Goal: Task Accomplishment & Management: Use online tool/utility

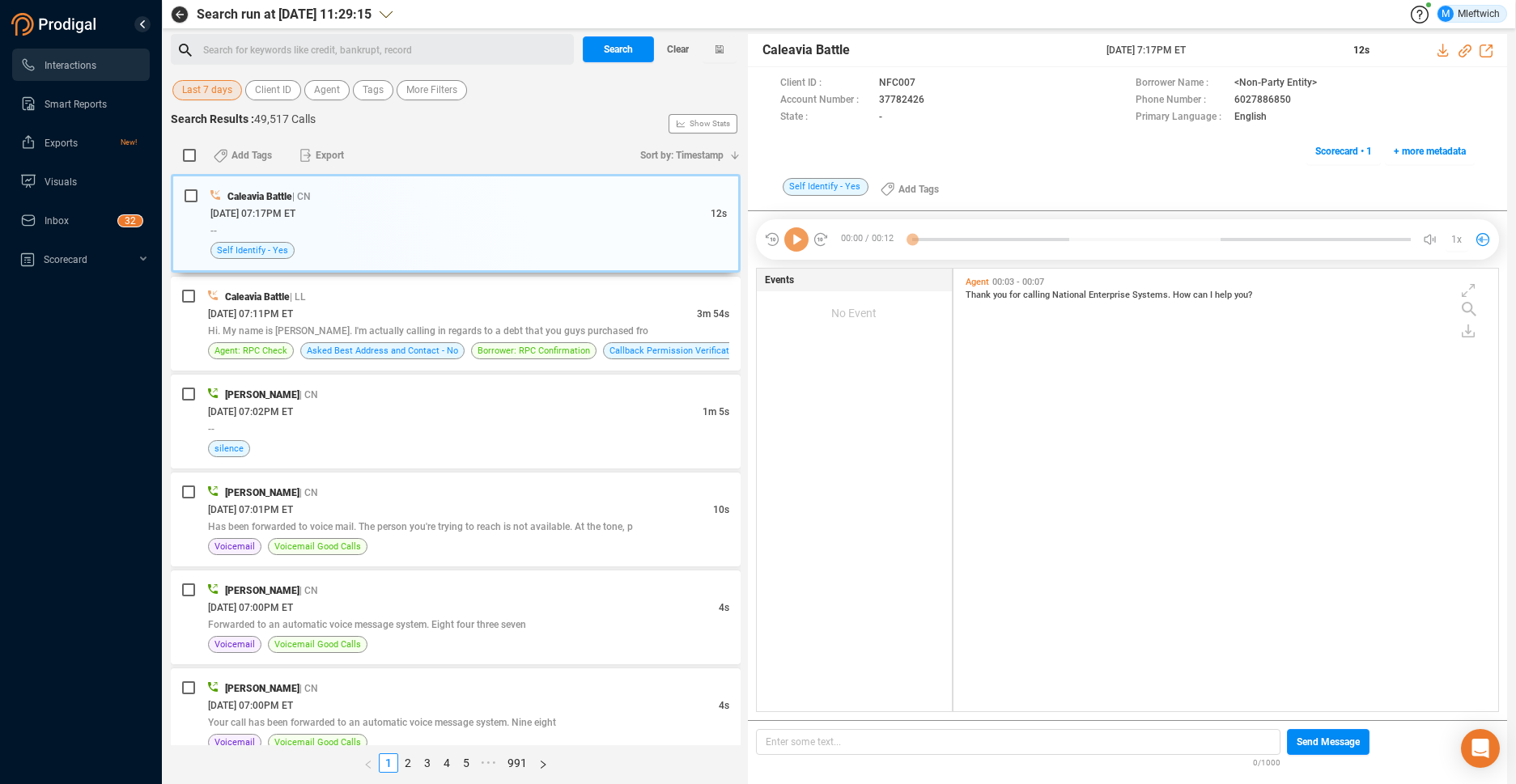
scroll to position [438, 536]
click at [331, 88] on span "Agent" at bounding box center [327, 90] width 26 height 20
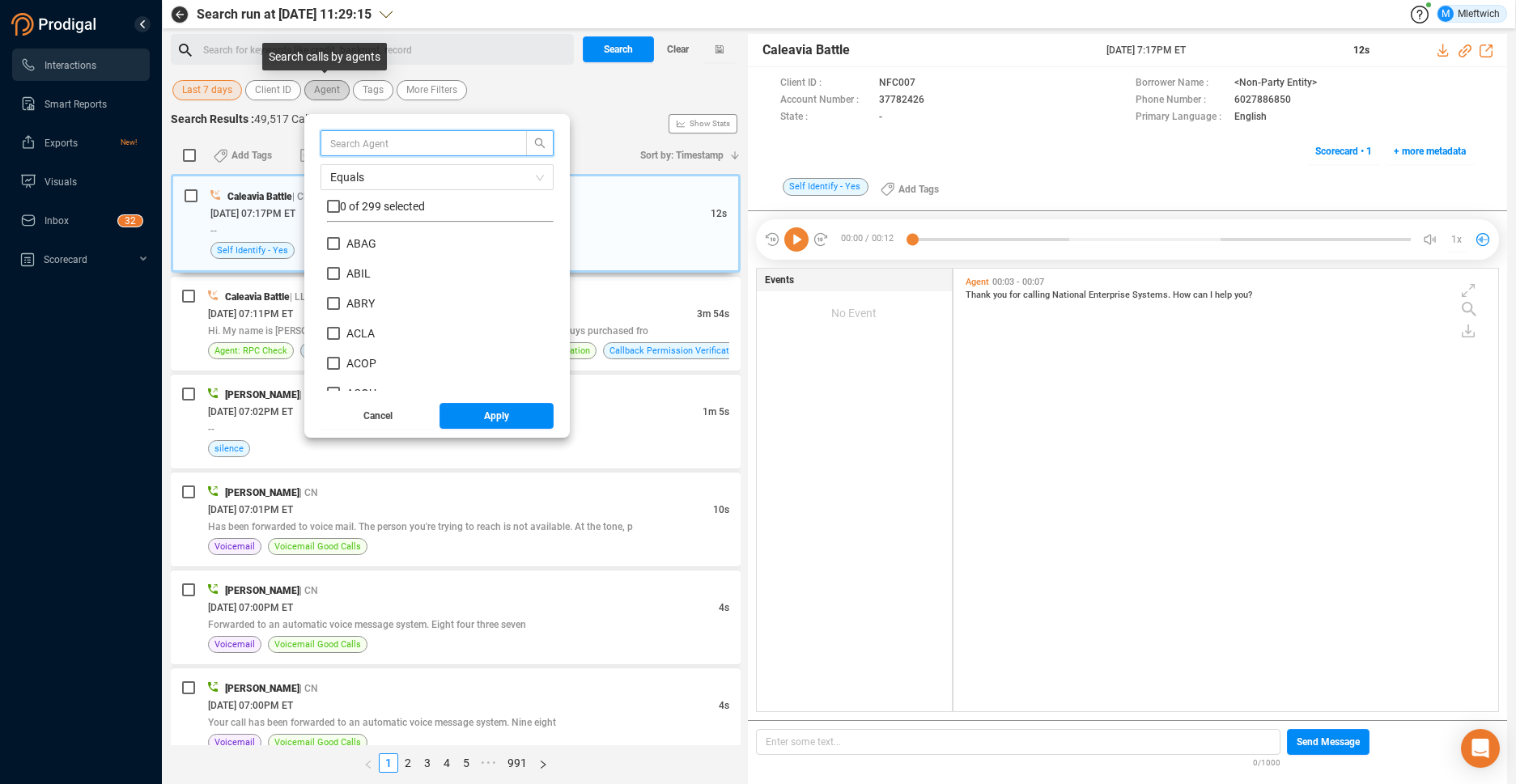
scroll to position [151, 218]
type input "vlla"
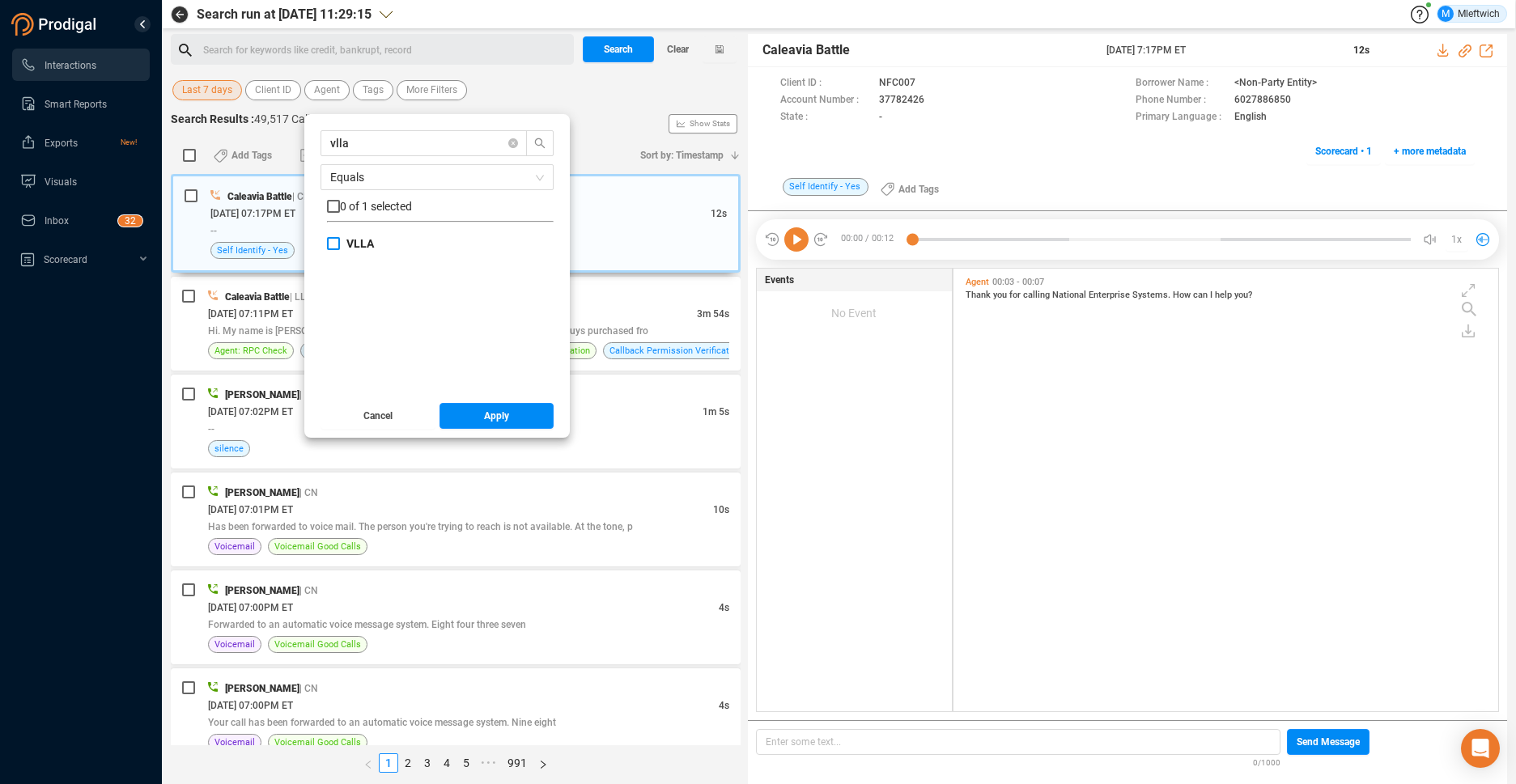
click at [330, 241] on input "VLLA" at bounding box center [333, 244] width 13 height 13
checkbox input "true"
click at [493, 420] on span "Apply" at bounding box center [496, 415] width 25 height 26
